Goal: Information Seeking & Learning: Learn about a topic

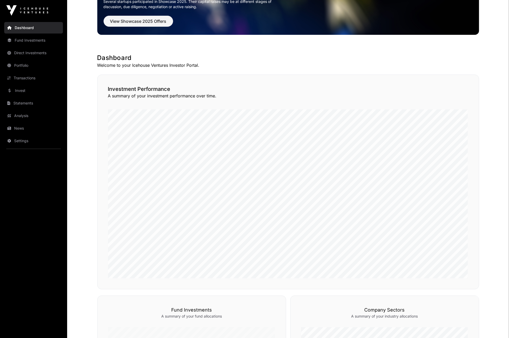
scroll to position [102, 0]
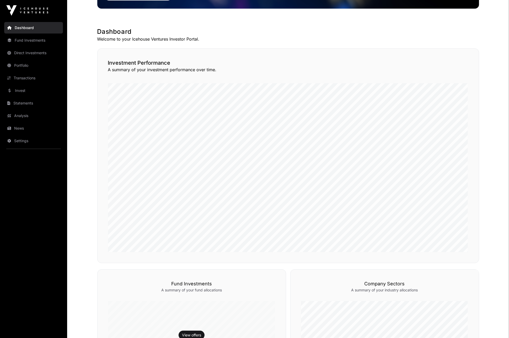
click at [30, 51] on link "Direct Investments" at bounding box center [33, 53] width 59 height 12
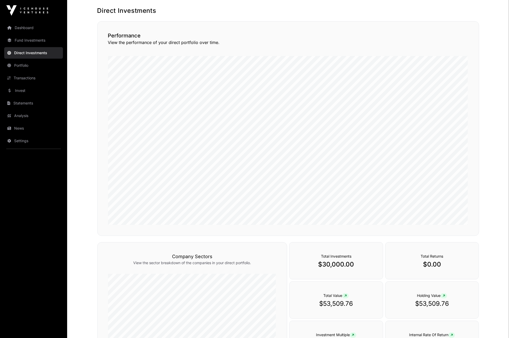
scroll to position [96, 0]
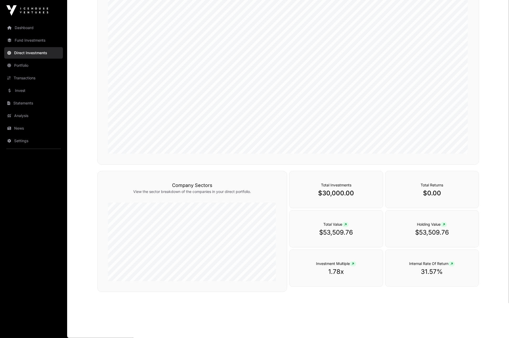
click at [35, 68] on link "Portfolio" at bounding box center [33, 66] width 59 height 12
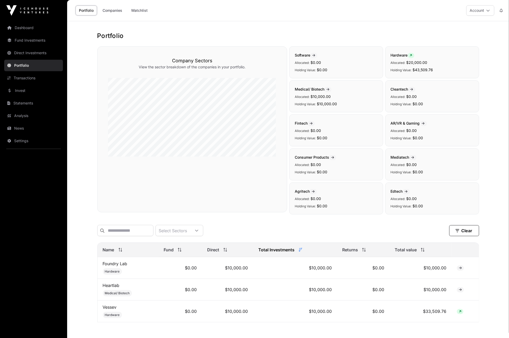
click at [36, 95] on link "Invest" at bounding box center [33, 91] width 59 height 12
click at [32, 89] on link "Invest" at bounding box center [33, 91] width 59 height 12
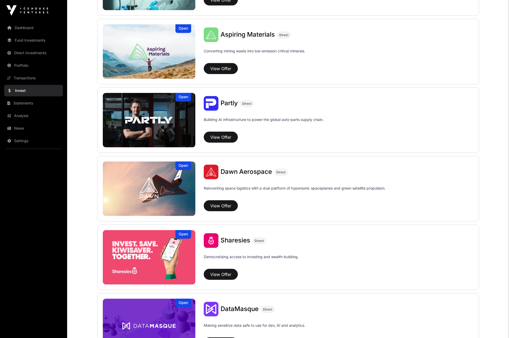
scroll to position [460, 0]
click at [221, 276] on button "View Offer" at bounding box center [221, 274] width 34 height 11
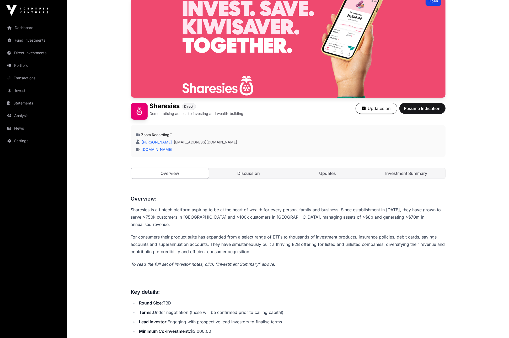
scroll to position [94, 0]
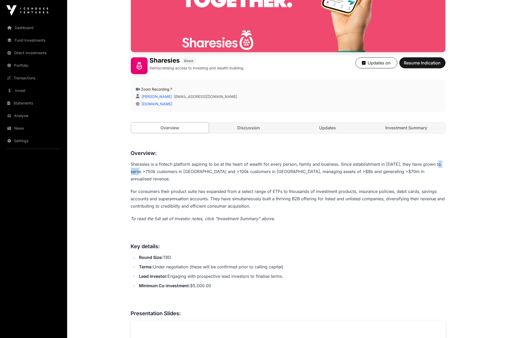
click at [217, 171] on p "Sharesies is a fintech platform aspiring to be at the heart of wealth for every…" at bounding box center [288, 172] width 314 height 22
drag, startPoint x: 152, startPoint y: 182, endPoint x: 267, endPoint y: 183, distance: 115.6
click at [206, 188] on p "For consumers their product suite has expanded from a select range of ETFs to t…" at bounding box center [288, 199] width 314 height 22
click at [288, 188] on p "For consumers their product suite has expanded from a select range of ETFs to t…" at bounding box center [288, 199] width 314 height 22
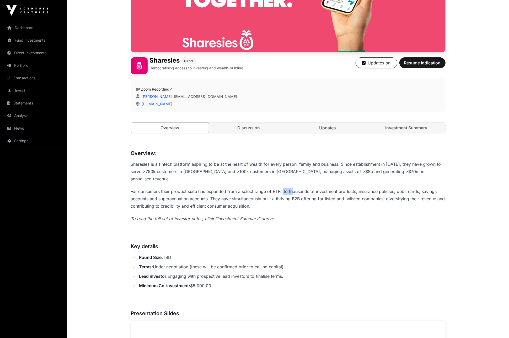
drag, startPoint x: 281, startPoint y: 186, endPoint x: 317, endPoint y: 185, distance: 35.1
click at [293, 188] on p "For consumers their product suite has expanded from a select range of ETFs to t…" at bounding box center [288, 199] width 314 height 22
click at [322, 188] on p "For consumers their product suite has expanded from a select range of ETFs to t…" at bounding box center [288, 199] width 314 height 22
drag, startPoint x: 150, startPoint y: 192, endPoint x: 235, endPoint y: 192, distance: 85.4
click at [183, 190] on p "For consumers their product suite has expanded from a select range of ETFs to t…" at bounding box center [288, 199] width 314 height 22
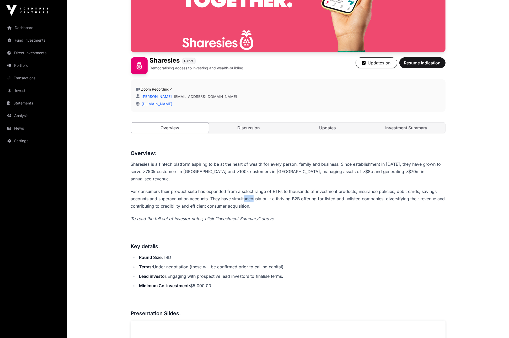
click at [254, 195] on p "For consumers their product suite has expanded from a select range of ETFs to t…" at bounding box center [288, 199] width 314 height 22
click at [220, 195] on p "For consumers their product suite has expanded from a select range of ETFs to t…" at bounding box center [288, 199] width 314 height 22
drag, startPoint x: 280, startPoint y: 193, endPoint x: 332, endPoint y: 194, distance: 51.9
click at [330, 193] on p "For consumers their product suite has expanded from a select range of ETFs to t…" at bounding box center [288, 199] width 314 height 22
click at [336, 195] on p "For consumers their product suite has expanded from a select range of ETFs to t…" at bounding box center [288, 199] width 314 height 22
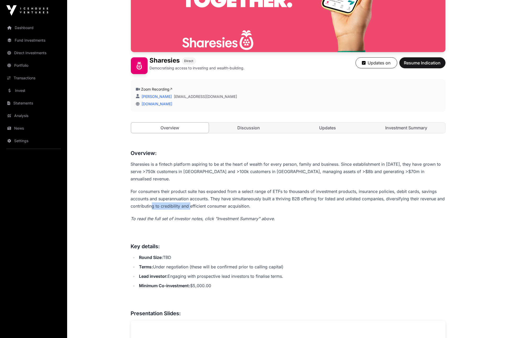
drag, startPoint x: 152, startPoint y: 201, endPoint x: 191, endPoint y: 199, distance: 38.9
click at [191, 199] on p "For consumers their product suite has expanded from a select range of ETFs to t…" at bounding box center [288, 199] width 314 height 22
click at [284, 201] on p "For consumers their product suite has expanded from a select range of ETFs to t…" at bounding box center [288, 199] width 314 height 22
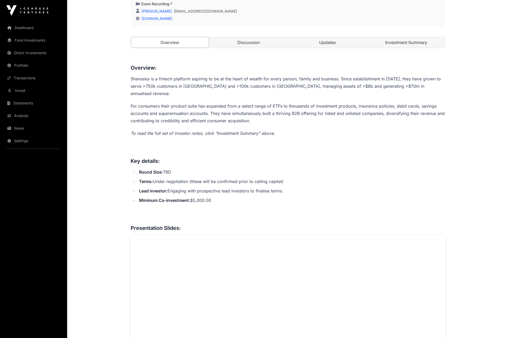
scroll to position [178, 0]
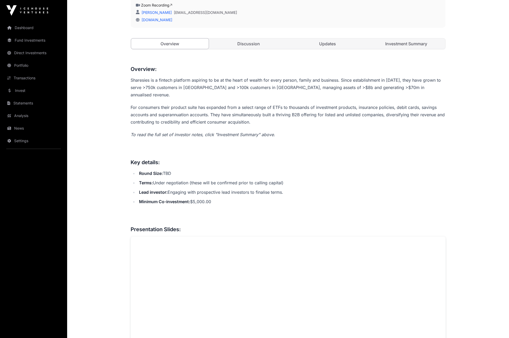
drag, startPoint x: 184, startPoint y: 181, endPoint x: 260, endPoint y: 184, distance: 75.5
click at [243, 179] on ul "Round Size: TBD Terms: Under negotiation (these will be confirmed prior to call…" at bounding box center [288, 188] width 314 height 36
drag, startPoint x: 229, startPoint y: 172, endPoint x: 313, endPoint y: 177, distance: 84.8
click at [255, 173] on ul "Round Size: TBD Terms: Under negotiation (these will be confirmed prior to call…" at bounding box center [288, 188] width 314 height 36
click at [317, 179] on li "Terms: Under negotiation (these will be confirmed prior to calling capital)" at bounding box center [292, 182] width 308 height 7
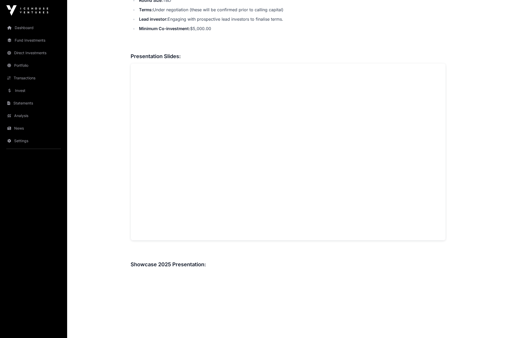
scroll to position [0, 0]
